Goal: Task Accomplishment & Management: Manage account settings

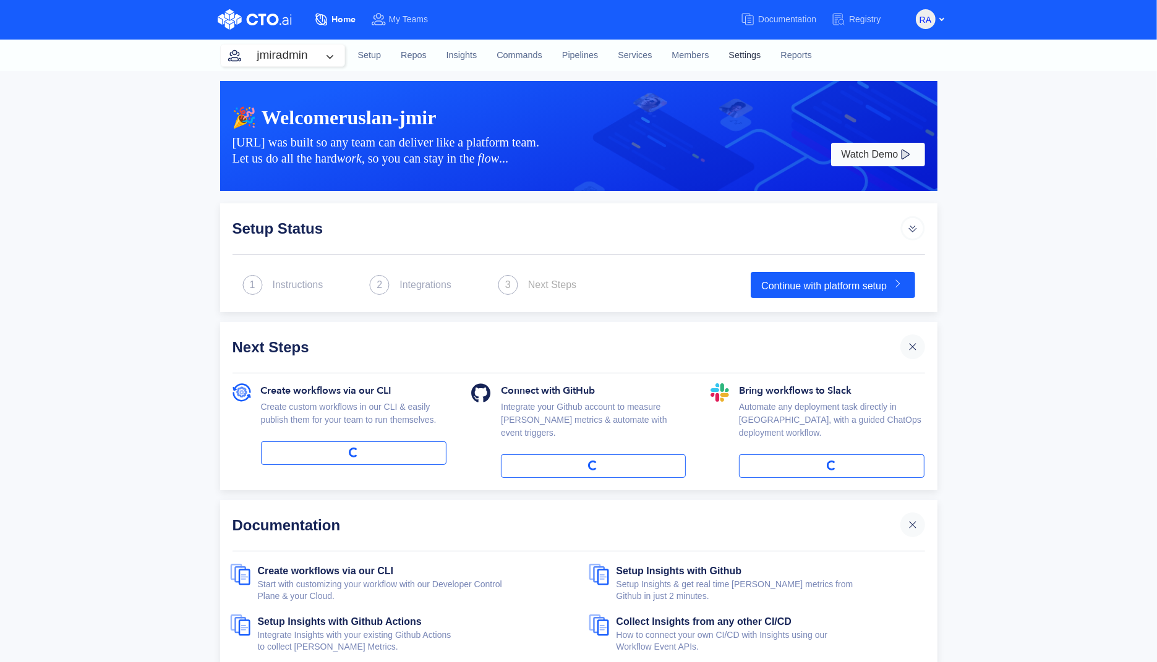
click at [733, 46] on link "Settings" at bounding box center [745, 55] width 52 height 33
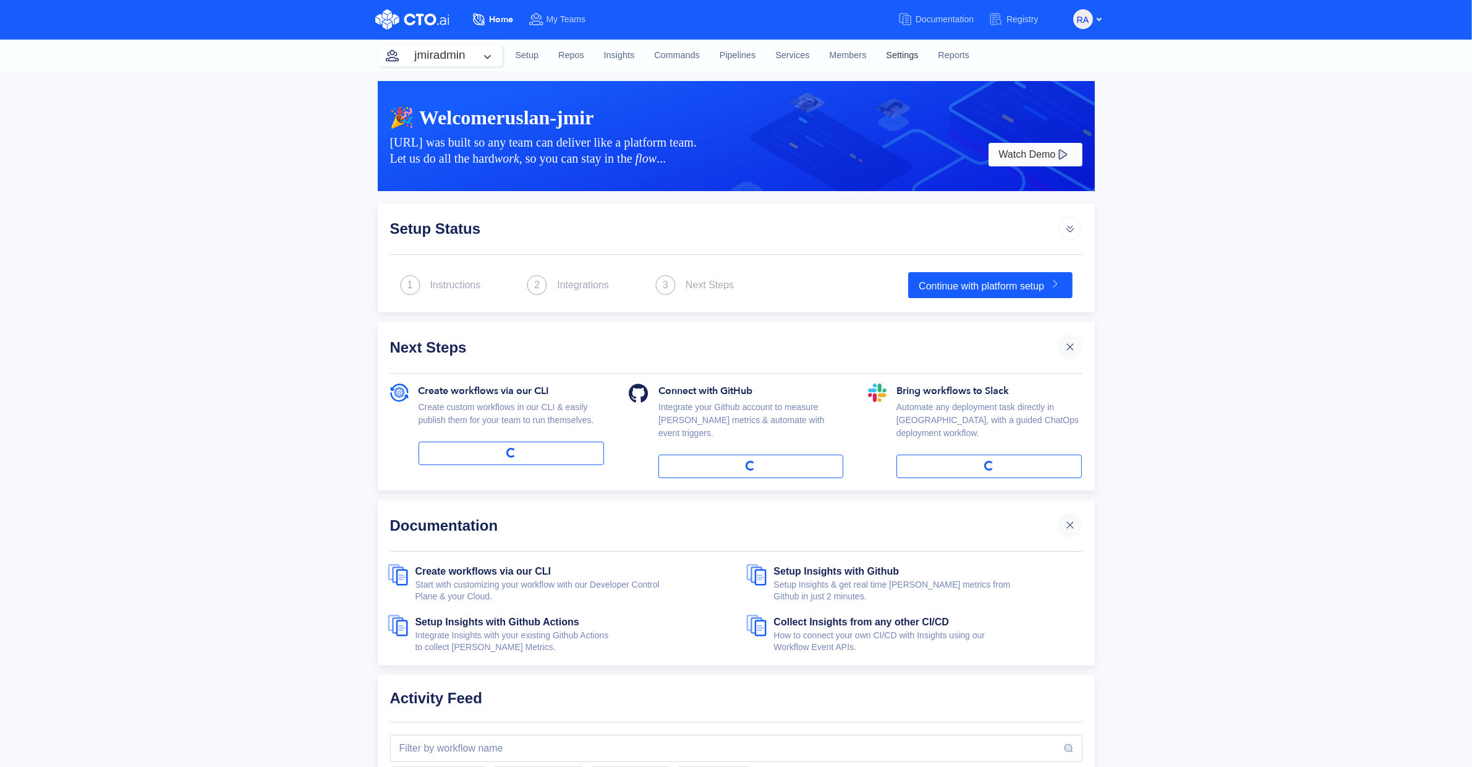
click at [894, 49] on link "Settings" at bounding box center [902, 55] width 52 height 33
